Goal: Task Accomplishment & Management: Use online tool/utility

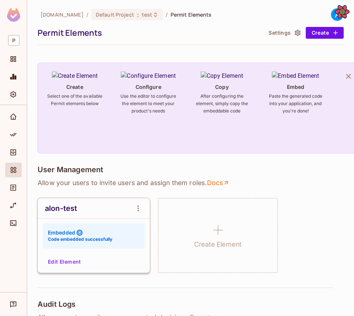
click at [13, 125] on div at bounding box center [13, 118] width 17 height 18
click at [13, 123] on div "Home" at bounding box center [13, 116] width 17 height 15
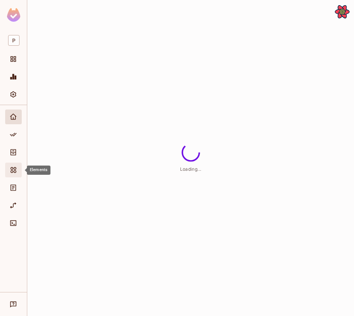
click at [17, 168] on icon "Elements" at bounding box center [13, 169] width 7 height 7
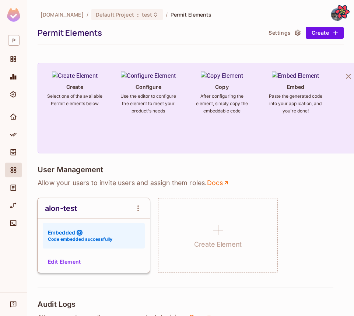
click at [63, 253] on div "alon-test Embedded Code embedded successfully Edit Element" at bounding box center [94, 235] width 112 height 75
click at [62, 256] on button "Edit Element" at bounding box center [64, 261] width 39 height 12
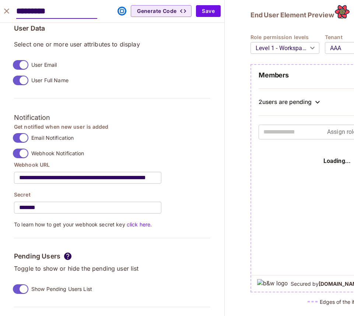
scroll to position [641, 0]
